Goal: Task Accomplishment & Management: Use online tool/utility

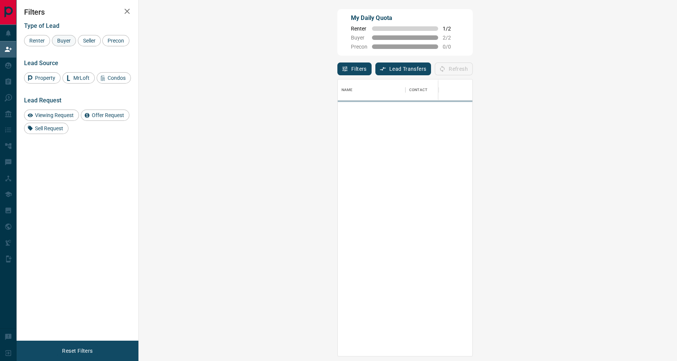
scroll to position [268, 514]
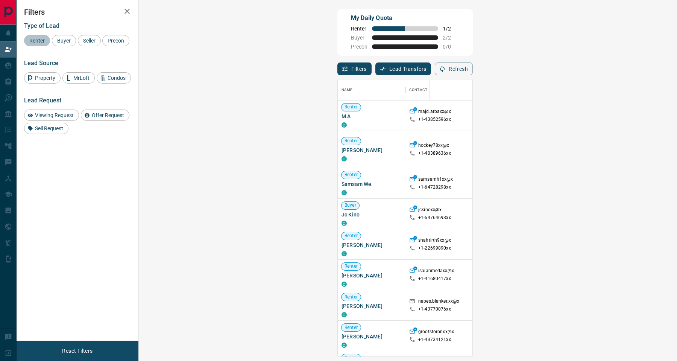
click at [31, 40] on span "Renter" at bounding box center [37, 41] width 21 height 6
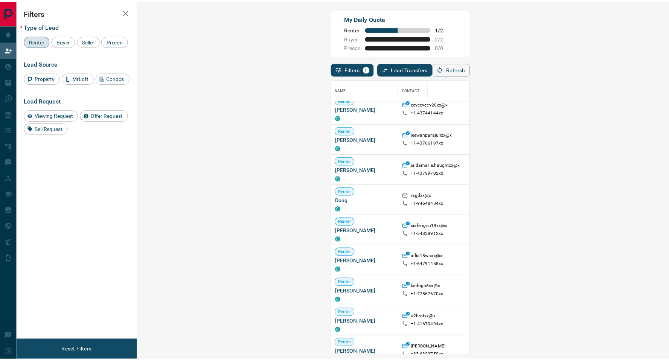
scroll to position [1159, 0]
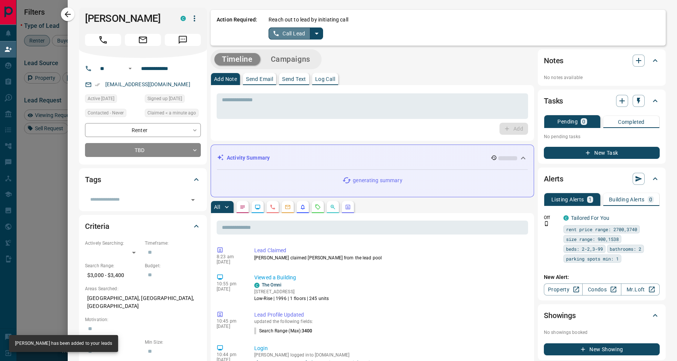
click at [302, 32] on button "Call Lead" at bounding box center [290, 33] width 42 height 12
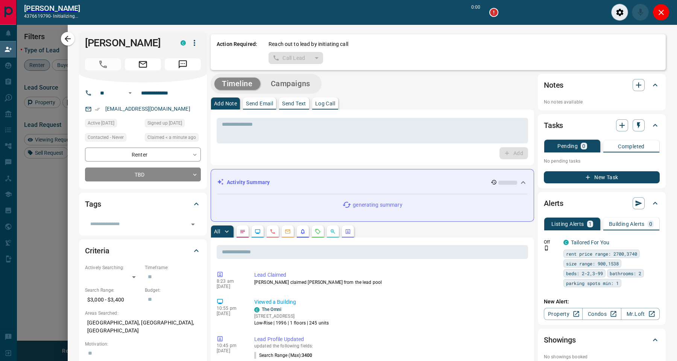
scroll to position [9, 9]
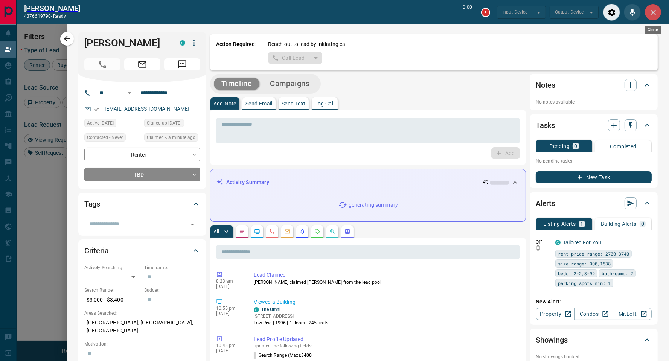
click at [654, 14] on icon "Close" at bounding box center [652, 12] width 5 height 5
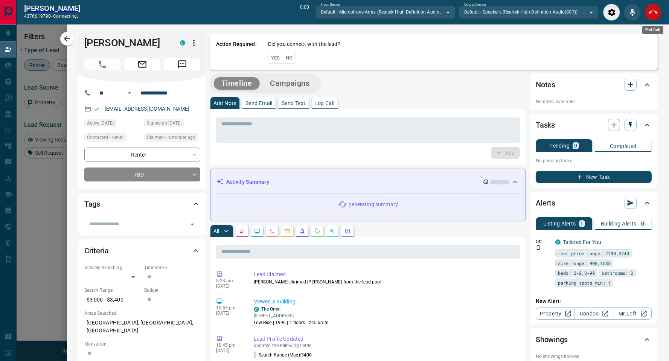
click at [646, 14] on button "End Call" at bounding box center [652, 12] width 17 height 17
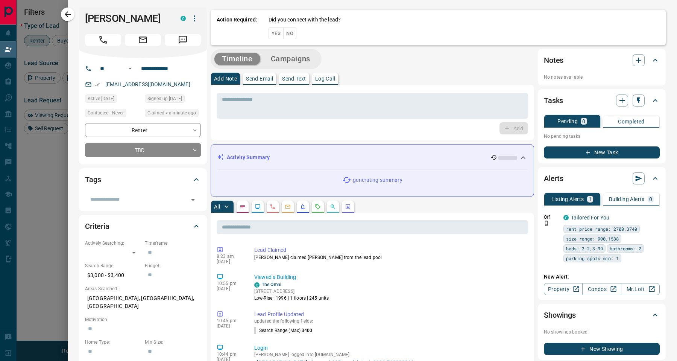
scroll to position [268, 514]
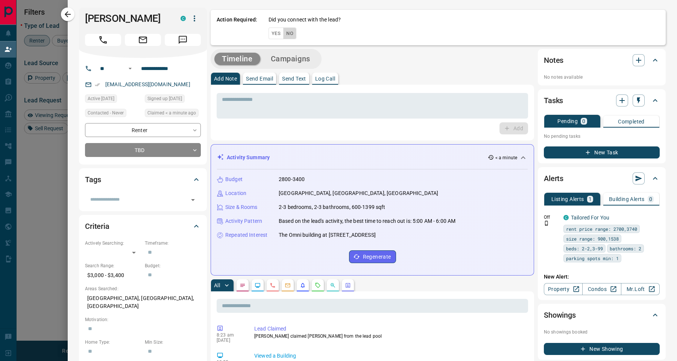
click at [290, 35] on button "No" at bounding box center [289, 33] width 13 height 12
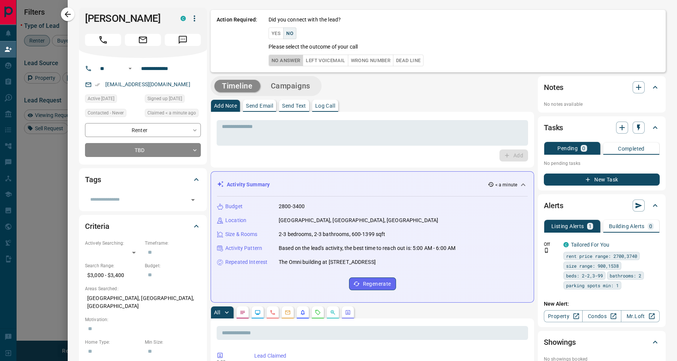
click at [286, 58] on button "No Answer" at bounding box center [286, 61] width 35 height 12
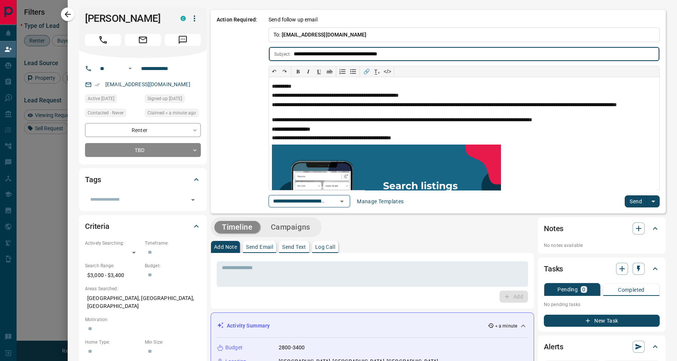
click at [629, 197] on button "Send" at bounding box center [636, 201] width 22 height 12
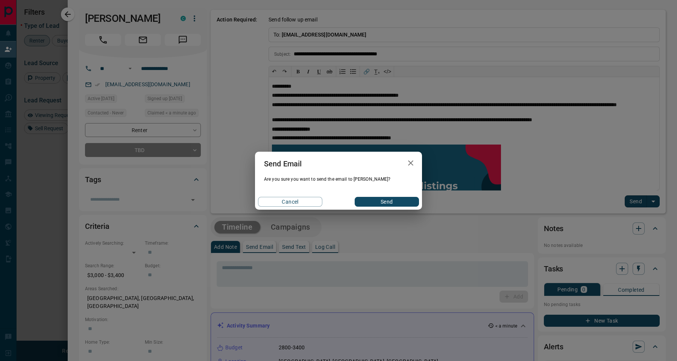
click at [629, 197] on div "Send Email Are you sure you want to send the email to [PERSON_NAME]? Cancel Send" at bounding box center [338, 180] width 677 height 361
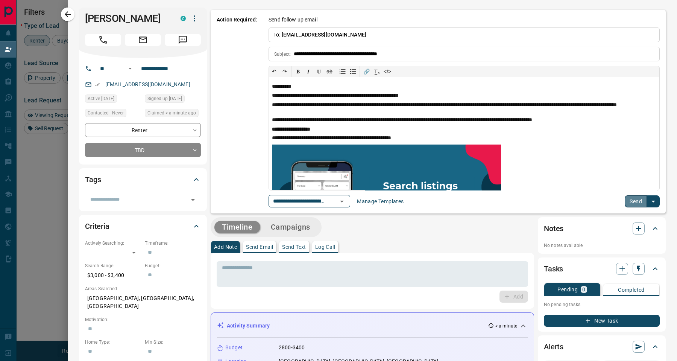
click at [629, 197] on button "Send" at bounding box center [636, 201] width 22 height 12
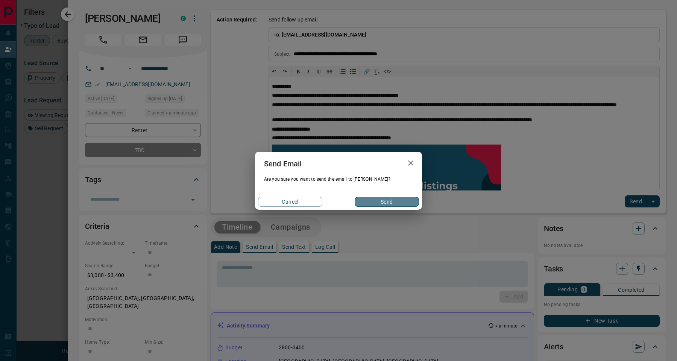
click at [397, 199] on button "Send" at bounding box center [387, 202] width 64 height 10
